Goal: Task Accomplishment & Management: Use online tool/utility

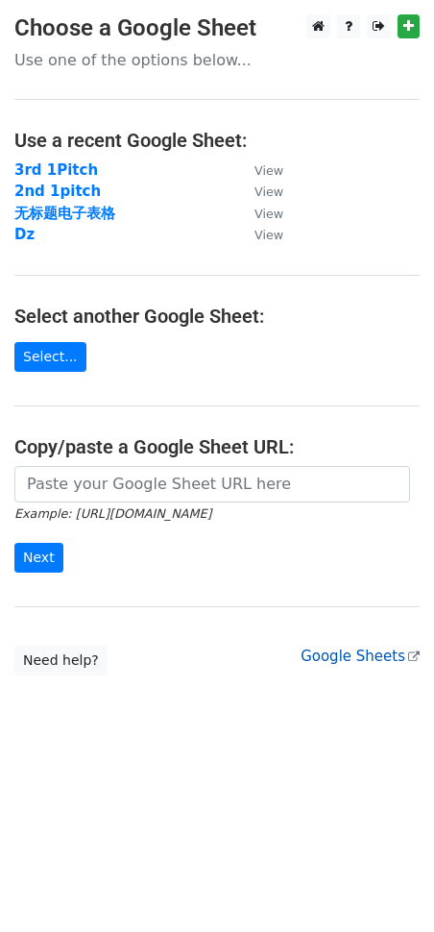
click at [322, 655] on link "Google Sheets" at bounding box center [360, 656] width 119 height 17
click at [54, 355] on link "Select..." at bounding box center [50, 357] width 72 height 30
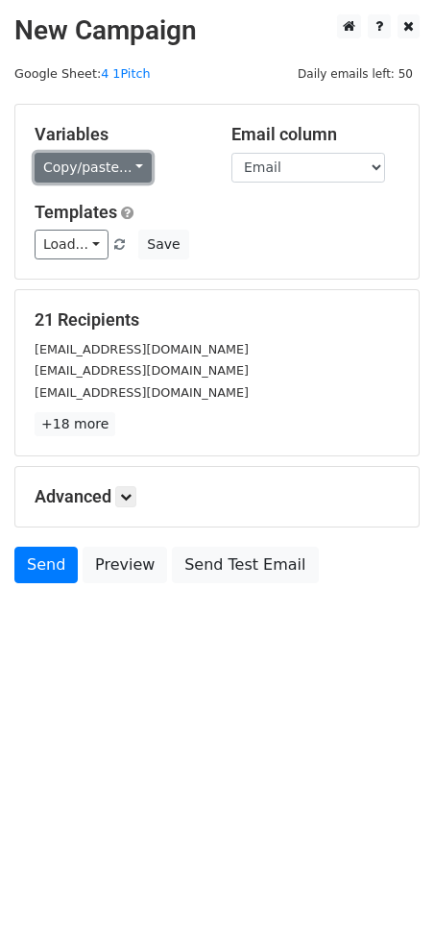
click at [129, 169] on link "Copy/paste..." at bounding box center [93, 168] width 117 height 30
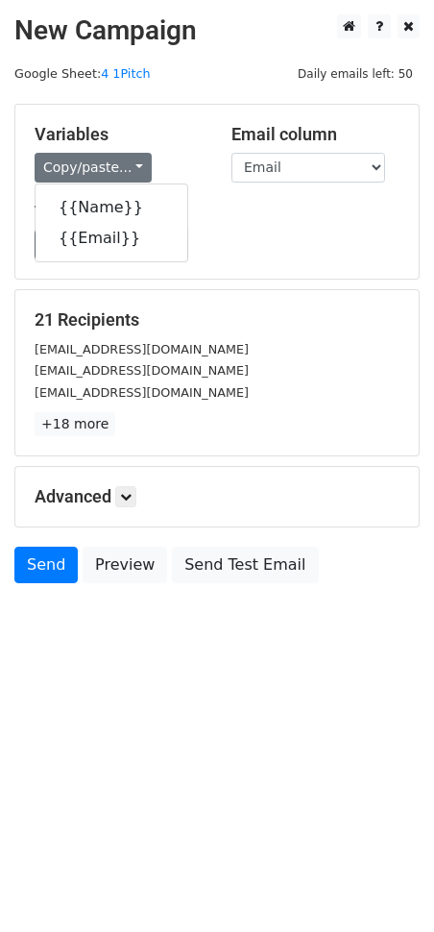
click at [156, 116] on div "Variables Copy/paste... {{Name}} {{Email}} Email column Name Email Templates Lo…" at bounding box center [217, 192] width 404 height 174
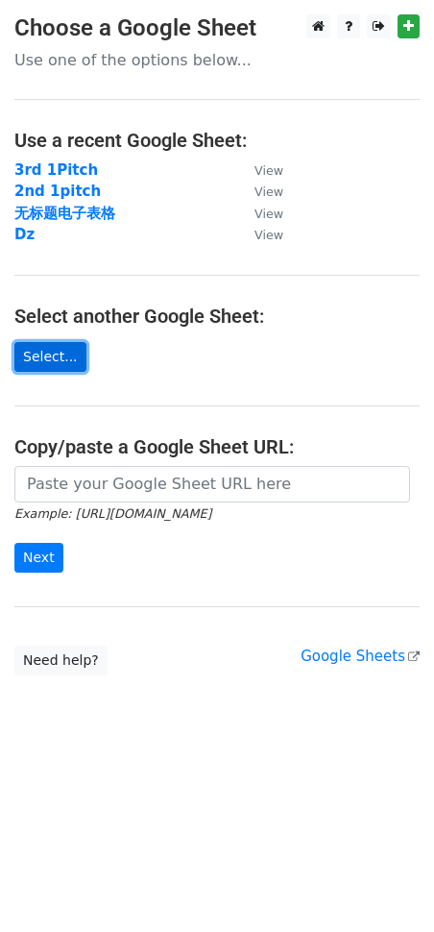
click at [43, 351] on link "Select..." at bounding box center [50, 357] width 72 height 30
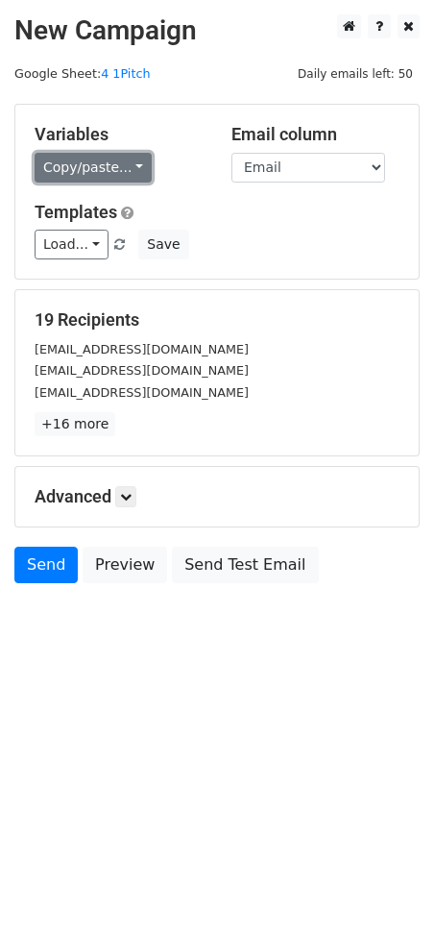
click at [134, 164] on link "Copy/paste..." at bounding box center [93, 168] width 117 height 30
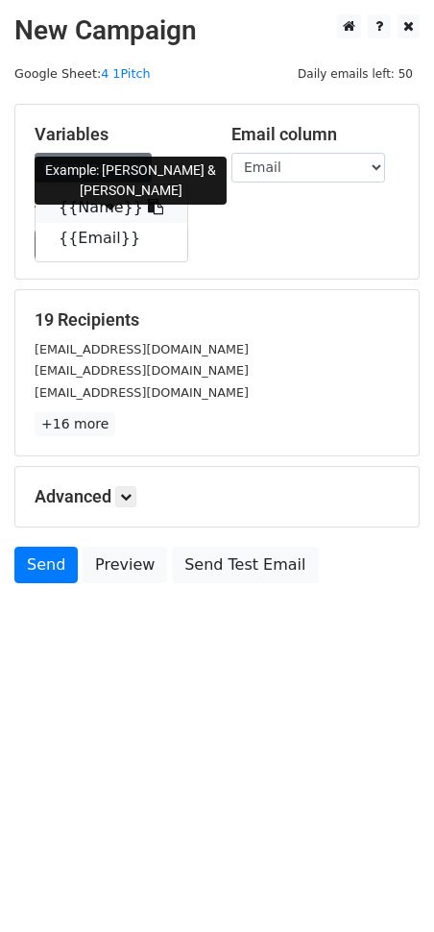
click at [148, 205] on icon at bounding box center [155, 206] width 15 height 15
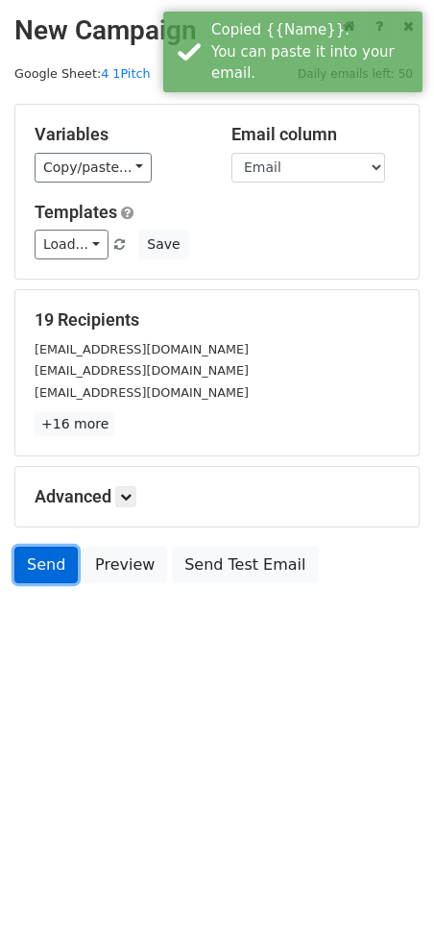
click at [32, 565] on link "Send" at bounding box center [45, 565] width 63 height 37
